Goal: Task Accomplishment & Management: Use online tool/utility

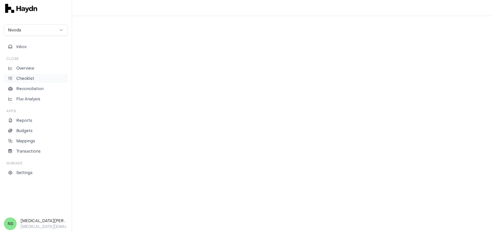
click at [23, 80] on p "Checklist" at bounding box center [25, 79] width 18 height 6
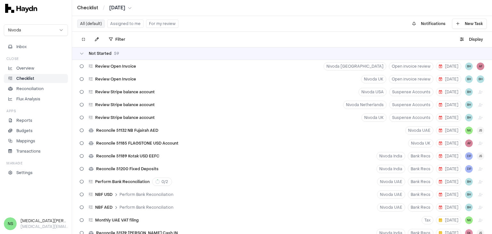
click at [125, 22] on button "Assigned to me" at bounding box center [125, 24] width 36 height 8
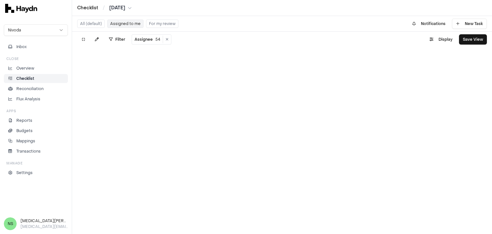
click at [125, 23] on button "Assigned to me" at bounding box center [125, 24] width 36 height 8
click at [125, 26] on button "Assigned to me" at bounding box center [125, 24] width 36 height 8
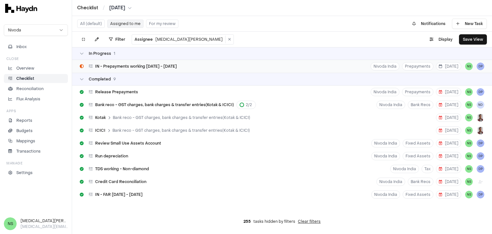
click at [311, 68] on div "IN - Prepayments working [DATE] - [DATE] Nivoda India Prepayments [DATE] NS DP" at bounding box center [282, 66] width 420 height 13
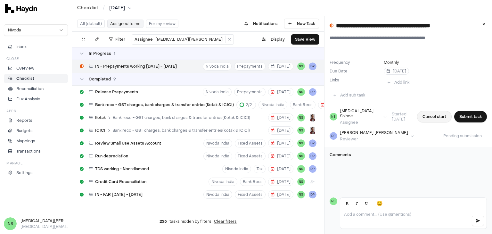
click at [427, 112] on button "Cancel start" at bounding box center [434, 117] width 35 height 12
